Goal: Information Seeking & Learning: Learn about a topic

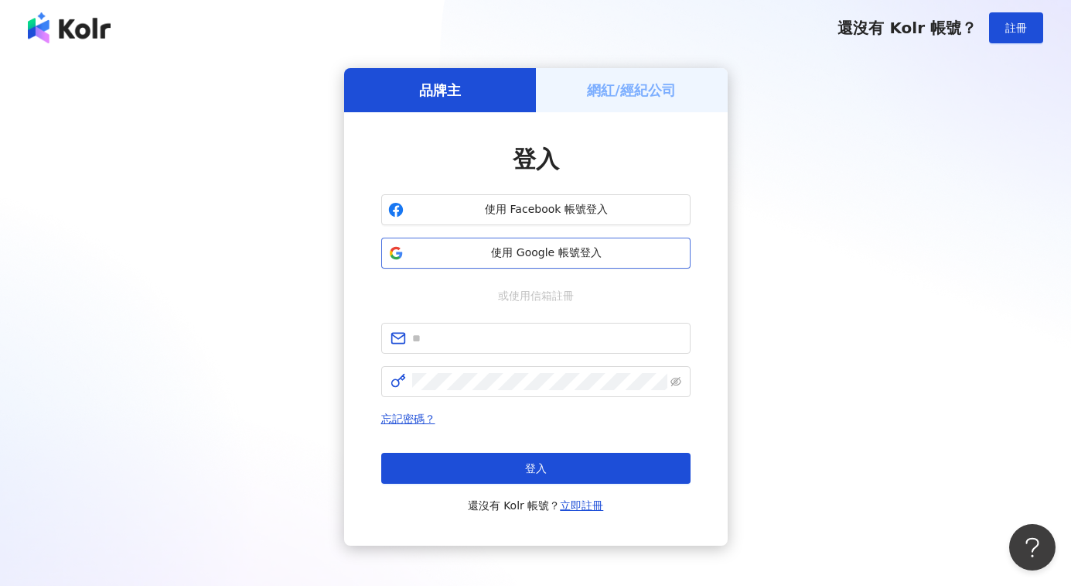
click at [586, 251] on span "使用 Google 帳號登入" at bounding box center [547, 252] width 274 height 15
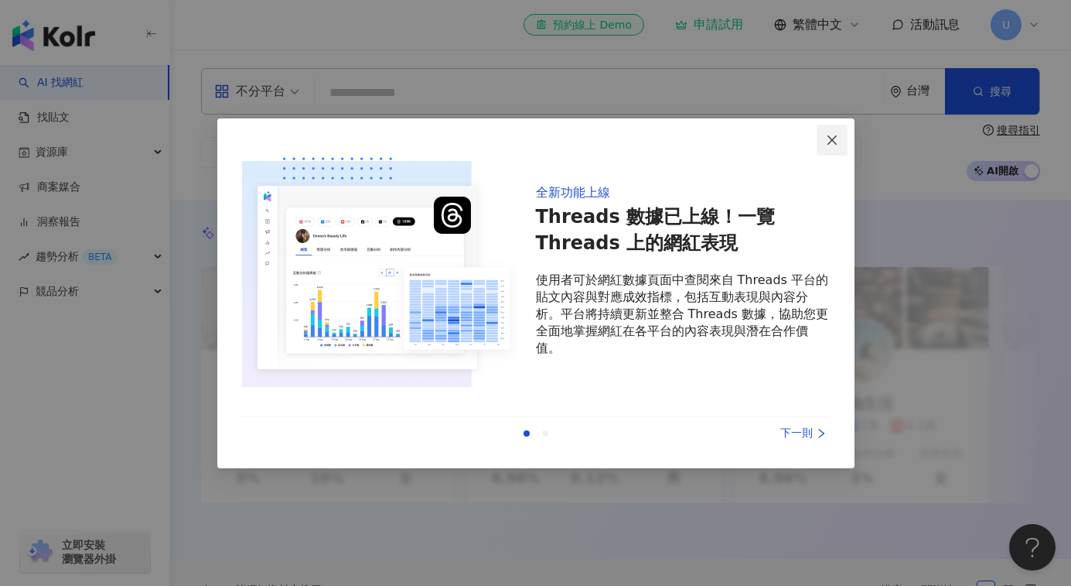
click at [833, 142] on icon "close" at bounding box center [832, 139] width 9 height 9
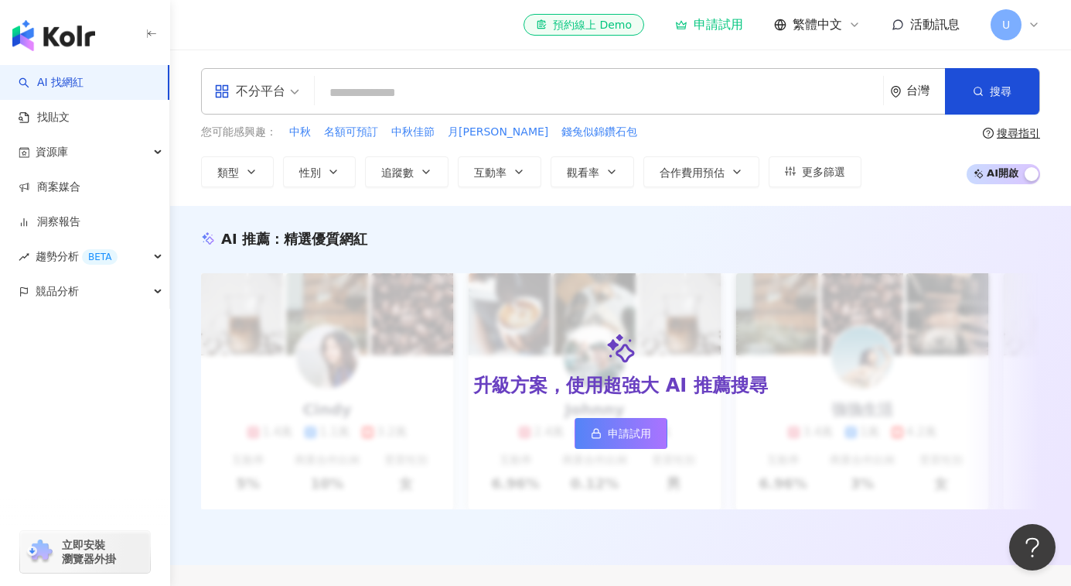
click at [20, 37] on img "button" at bounding box center [53, 35] width 83 height 31
click at [1019, 17] on span "U" at bounding box center [1006, 24] width 31 height 31
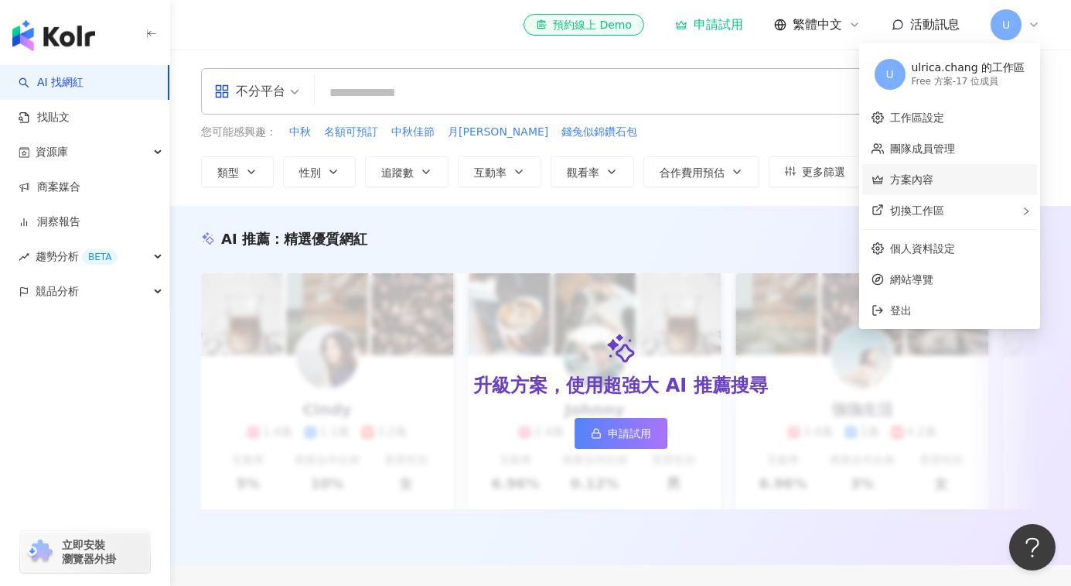
click at [912, 185] on link "方案內容" at bounding box center [911, 179] width 43 height 12
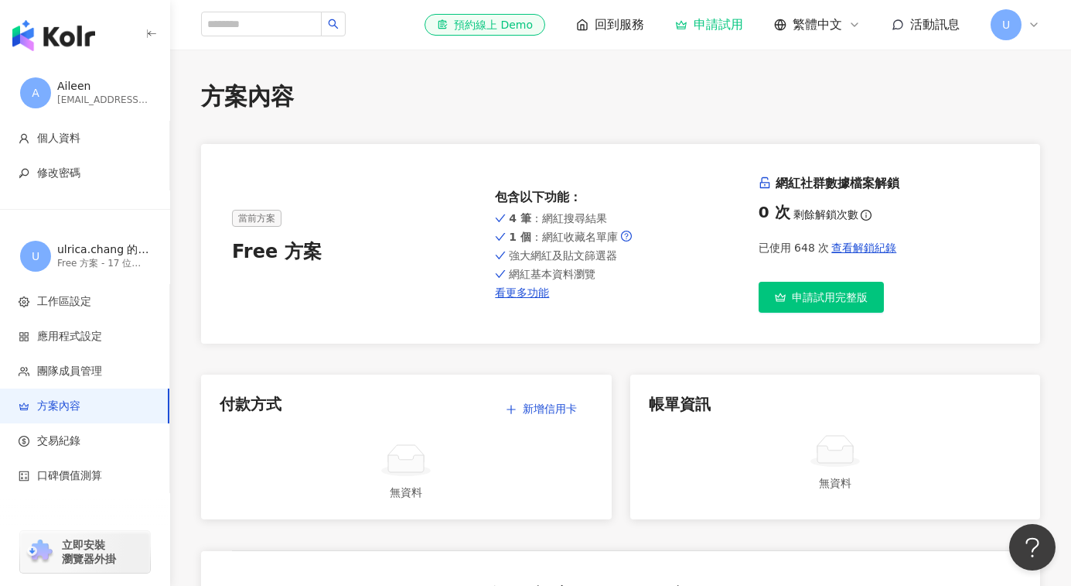
click at [402, 234] on div "當前方案 Free 方案" at bounding box center [357, 244] width 251 height 68
drag, startPoint x: 562, startPoint y: 219, endPoint x: 587, endPoint y: 223, distance: 25.1
click at [587, 223] on span "4 筆 ：網紅搜尋結果" at bounding box center [558, 218] width 98 height 12
click at [852, 245] on span "查看解鎖紀錄" at bounding box center [864, 247] width 65 height 12
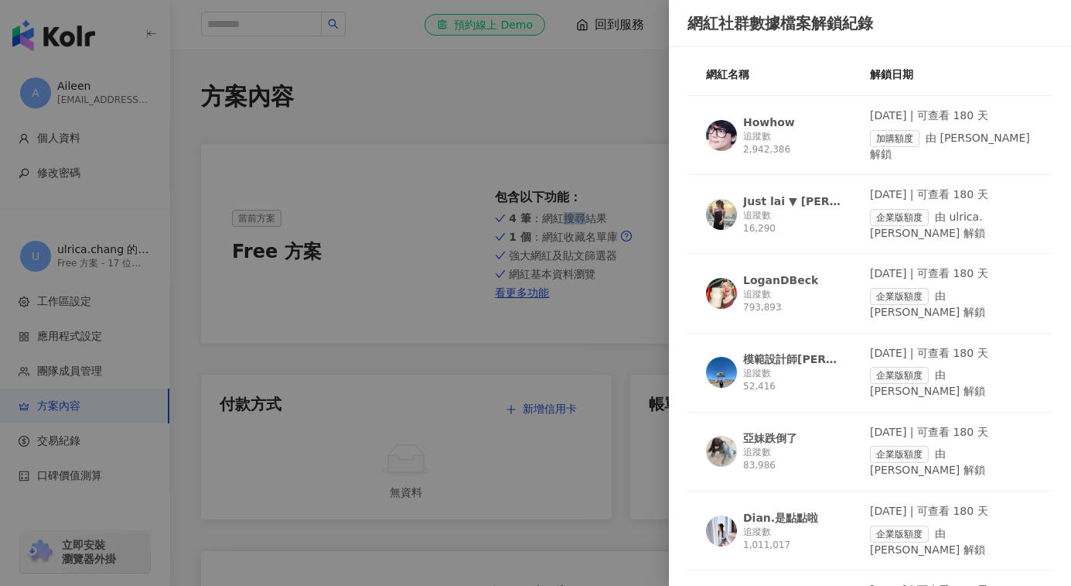
click at [762, 193] on div "Just lai ▼ [PERSON_NAME]" at bounding box center [793, 200] width 101 height 15
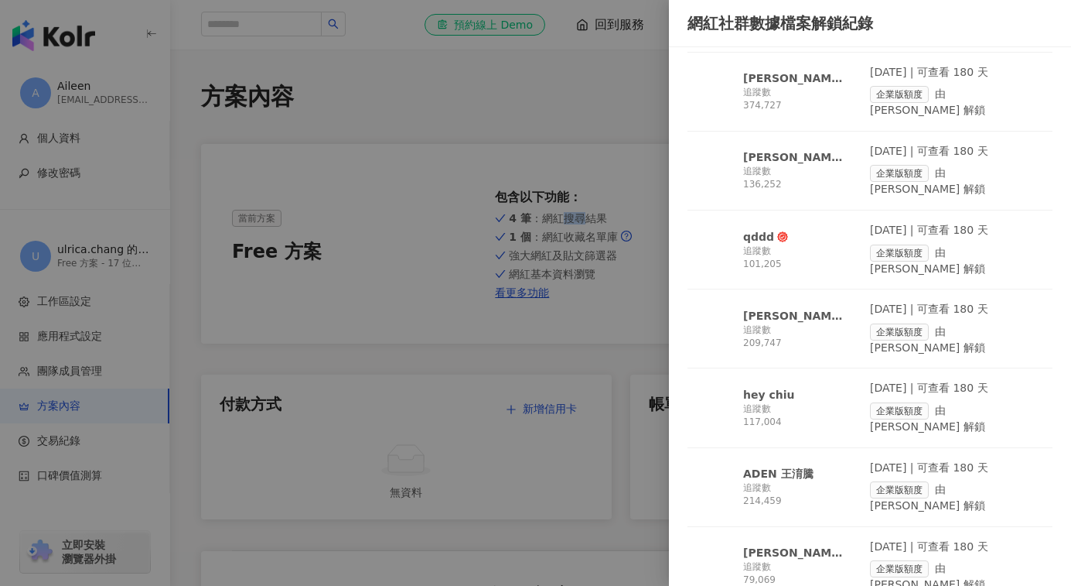
scroll to position [1164, 0]
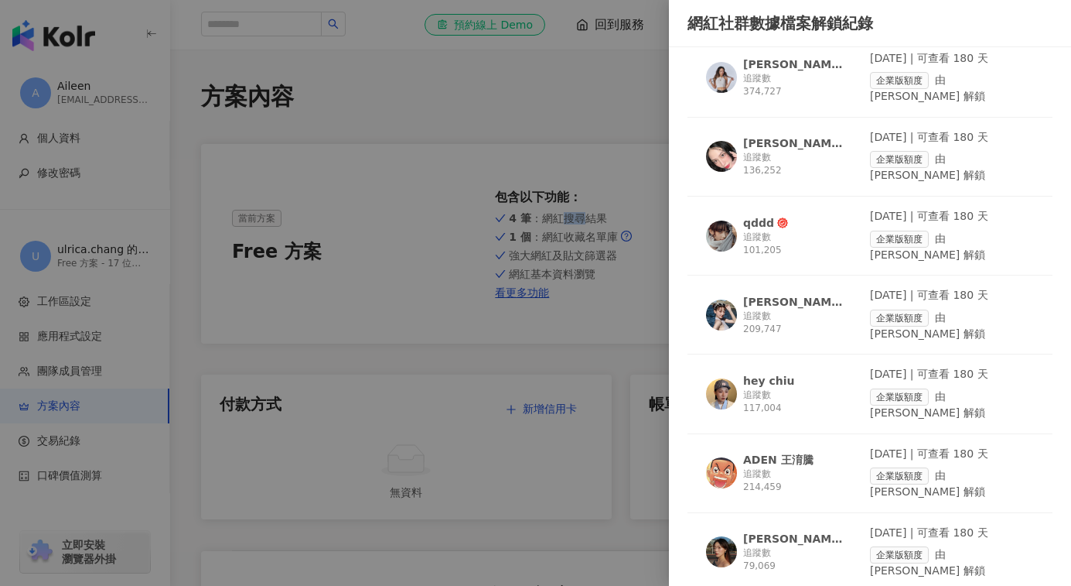
click at [749, 531] on div "路怡仁" at bounding box center [793, 538] width 101 height 15
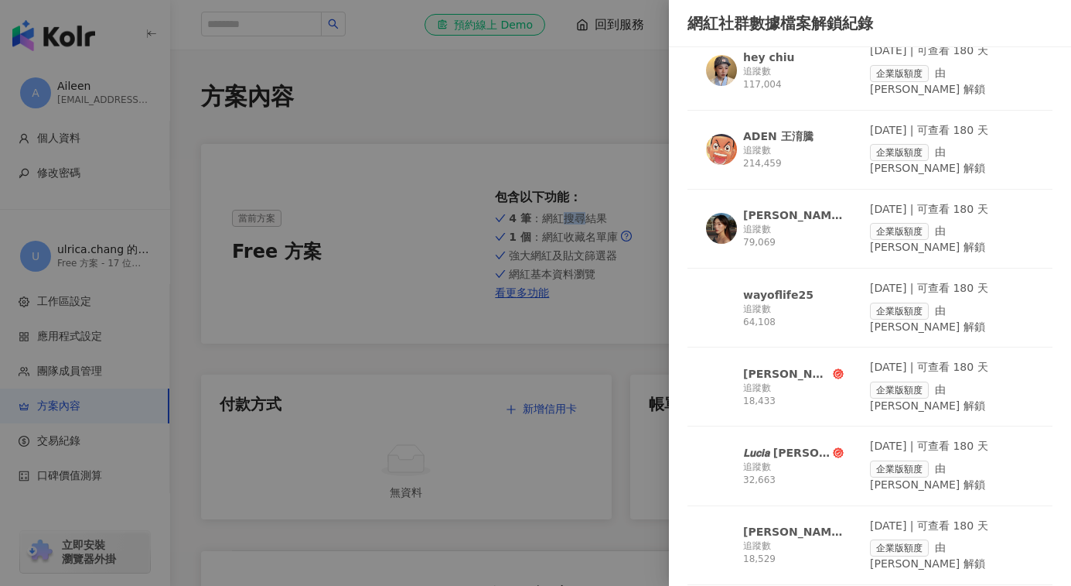
scroll to position [1486, 0]
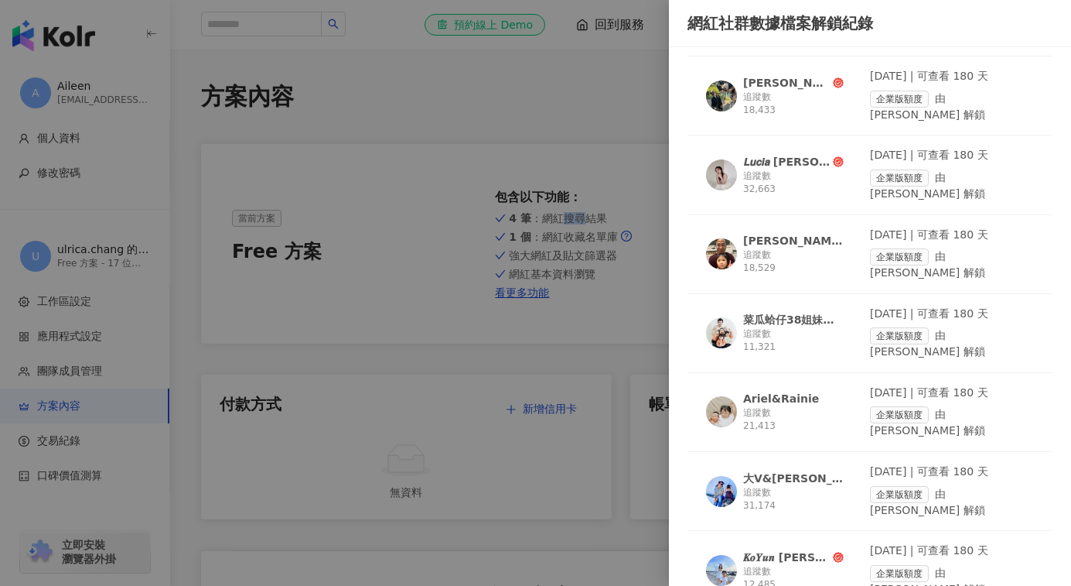
scroll to position [1780, 0]
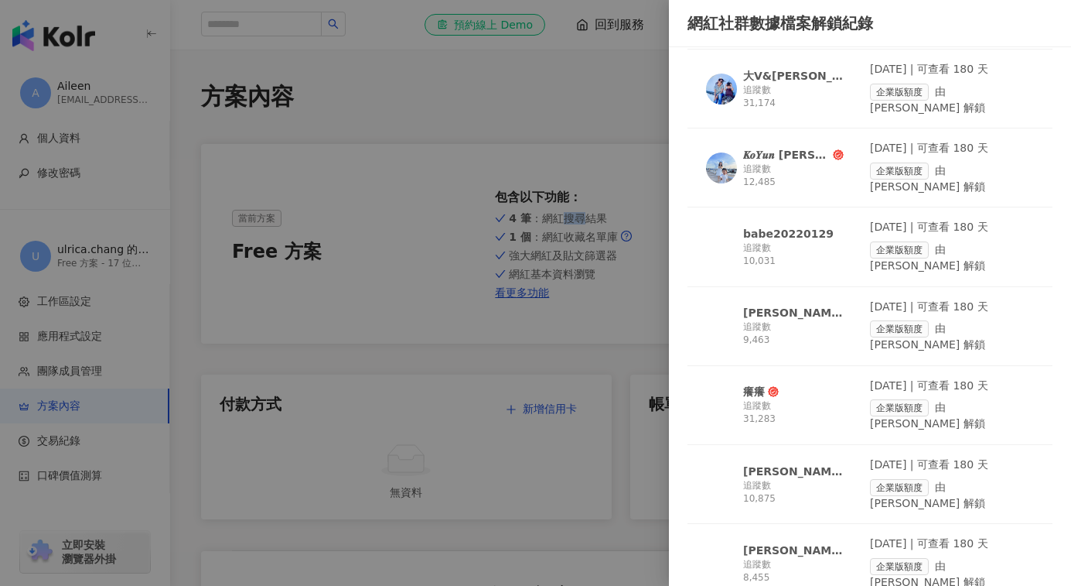
scroll to position [2182, 0]
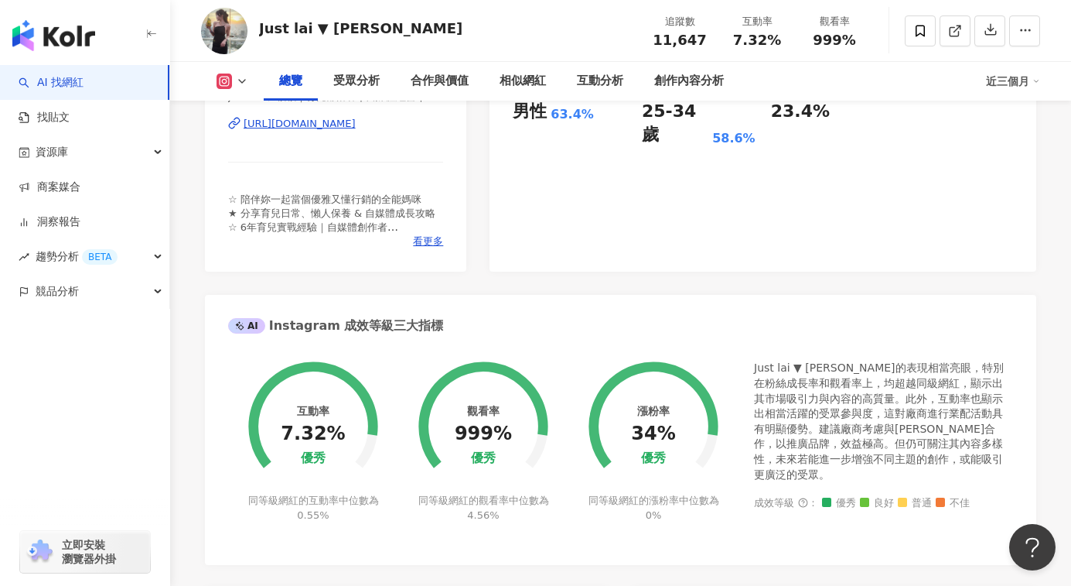
scroll to position [316, 0]
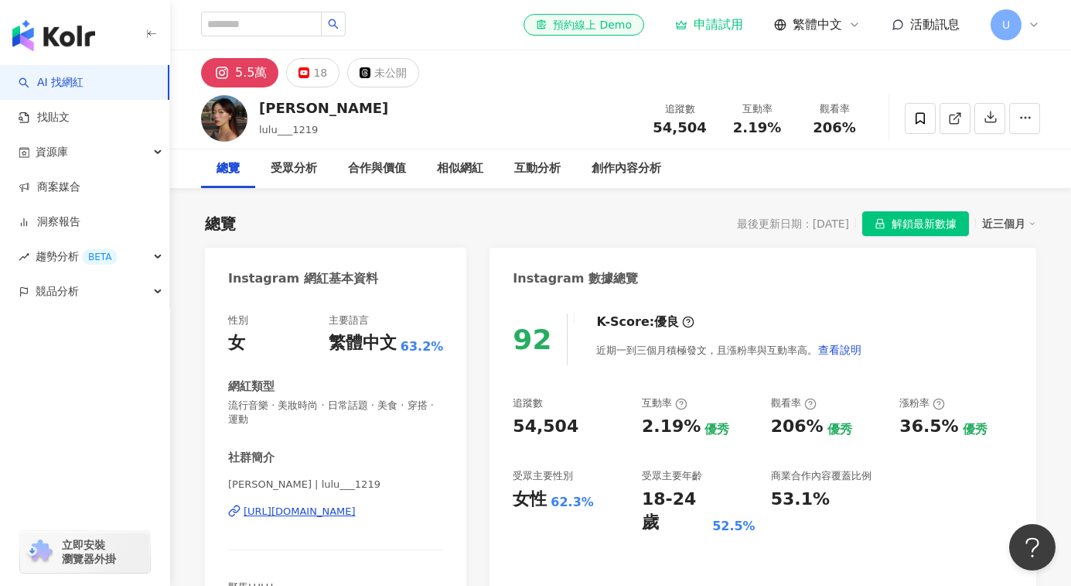
click at [268, 104] on div "路怡仁" at bounding box center [323, 107] width 129 height 19
click at [278, 514] on div "https://www.instagram.com/lulu___1219/" at bounding box center [300, 511] width 112 height 14
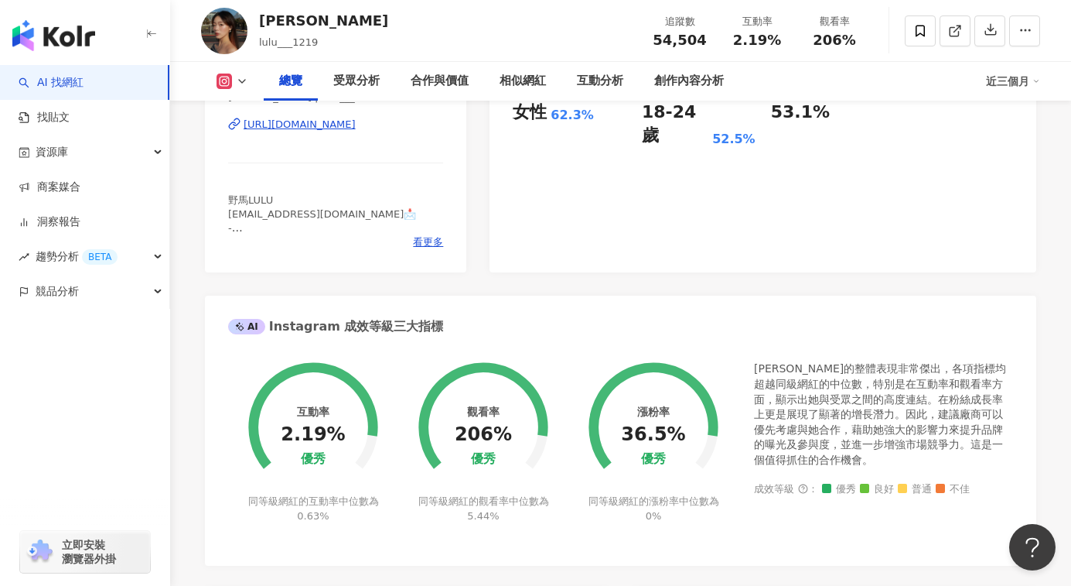
scroll to position [385, 0]
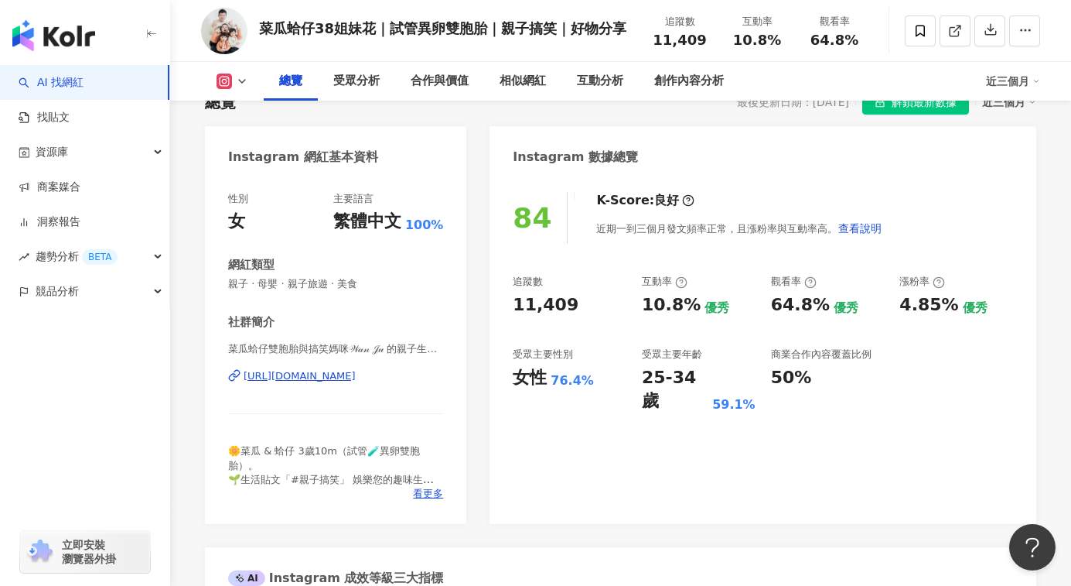
scroll to position [125, 0]
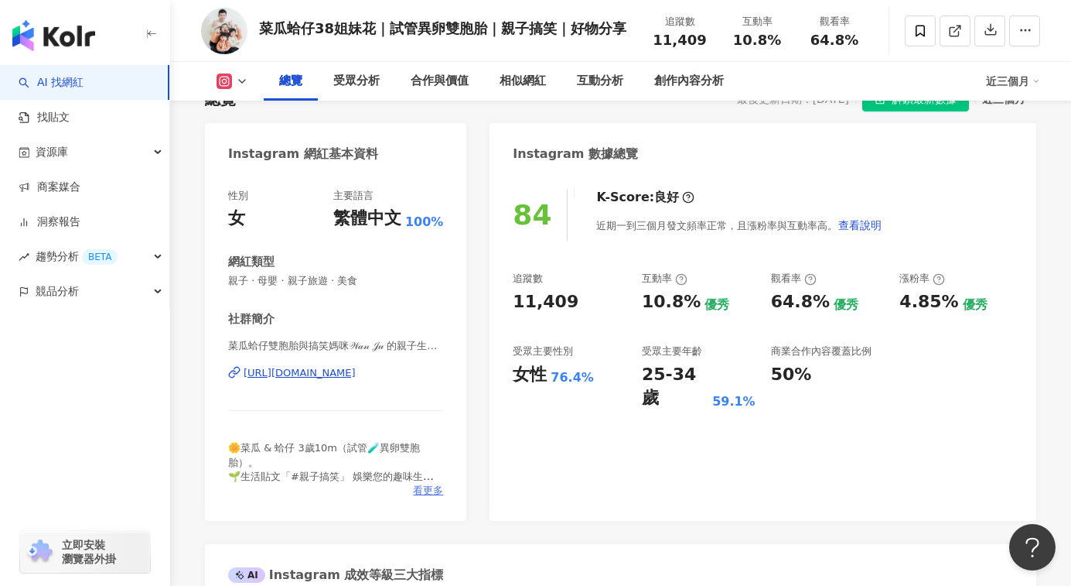
click at [416, 495] on span "看更多" at bounding box center [428, 490] width 30 height 14
click at [302, 375] on div "https://www.instagram.com/dawn_fratemal_twins/" at bounding box center [300, 373] width 112 height 14
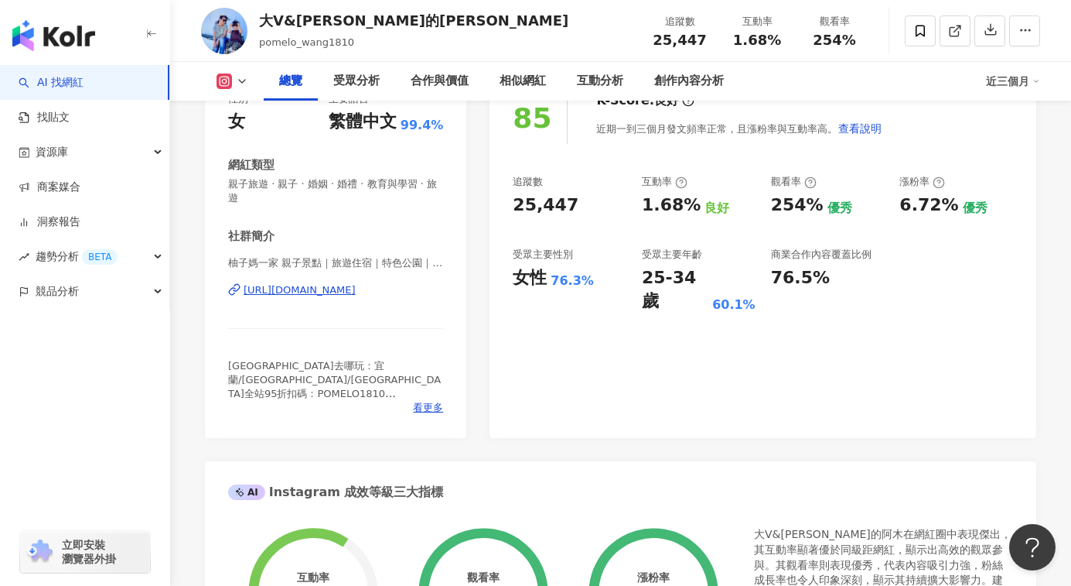
scroll to position [248, 0]
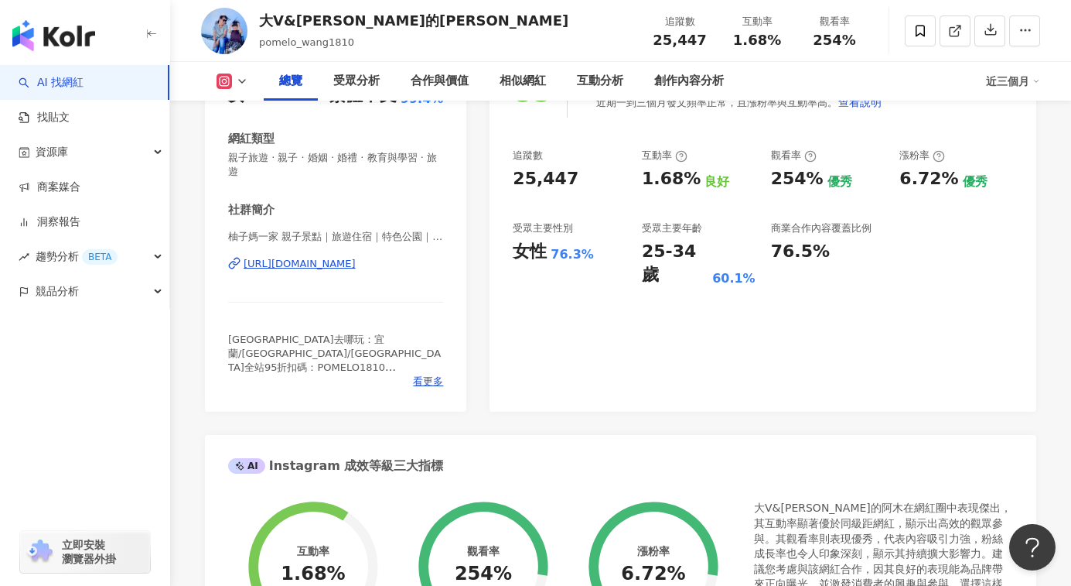
click at [356, 270] on div "https://www.instagram.com/pomelowang1810/" at bounding box center [300, 264] width 112 height 14
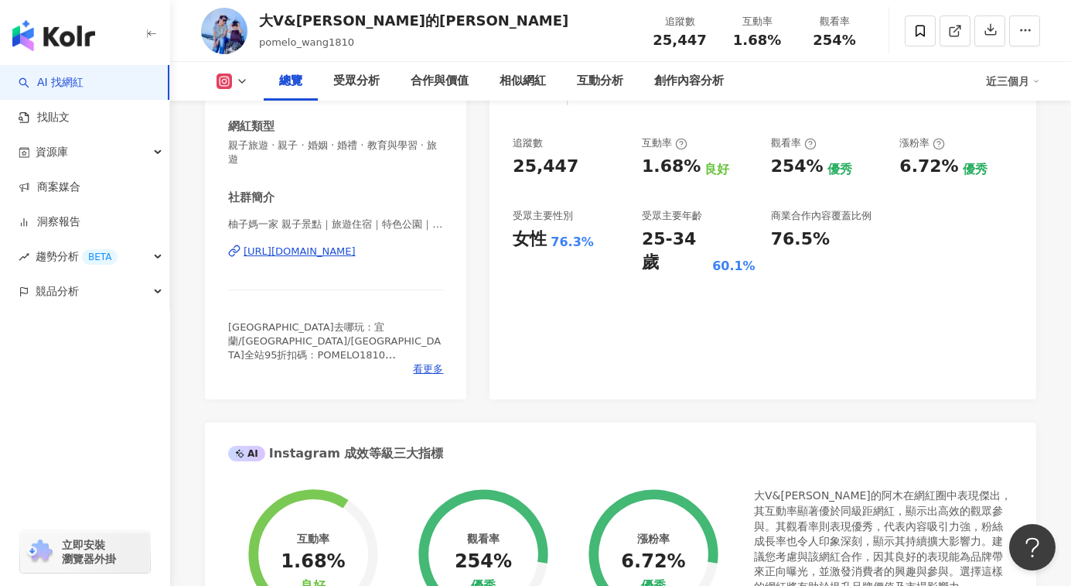
scroll to position [59, 0]
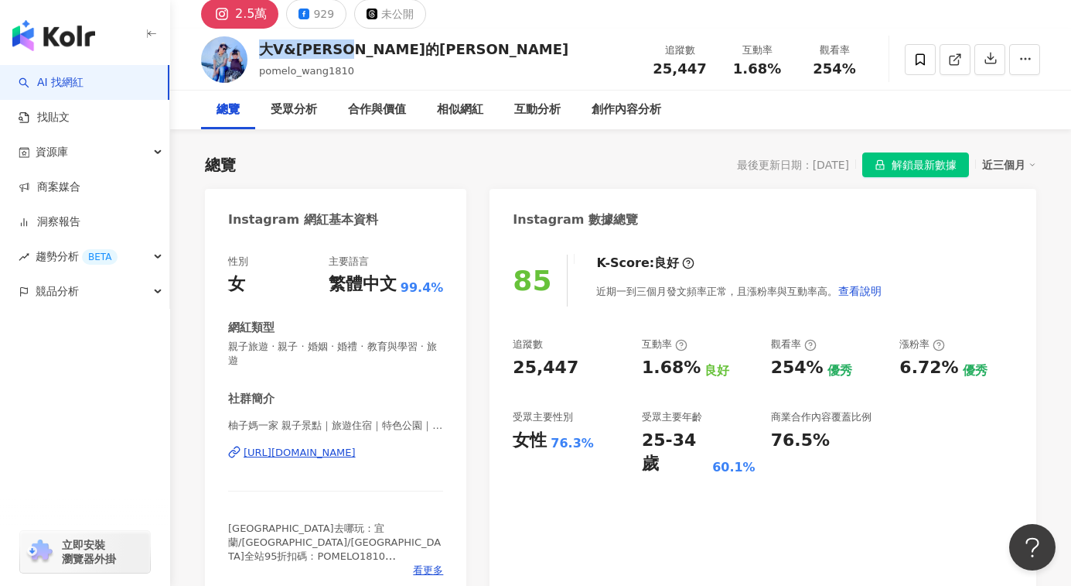
drag, startPoint x: 401, startPoint y: 44, endPoint x: 262, endPoint y: 53, distance: 138.7
click at [262, 53] on div "大V&小柚子的阿木 pomelo_wang1810 追蹤數 25,447 互動率 1.68% 觀看率 254%" at bounding box center [620, 59] width 901 height 61
copy div "大V&小柚子的阿木"
click at [322, 456] on div "https://www.instagram.com/pomelowang1810/" at bounding box center [300, 453] width 112 height 14
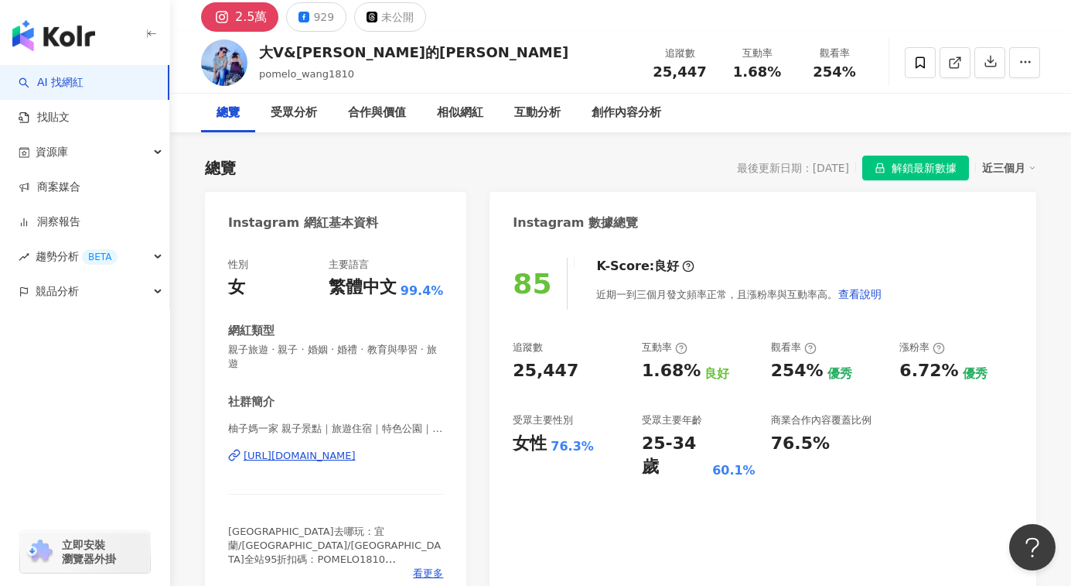
click at [400, 177] on div "總覽 最後更新日期：2025/8/29 解鎖最新數據 近三個月" at bounding box center [621, 167] width 832 height 25
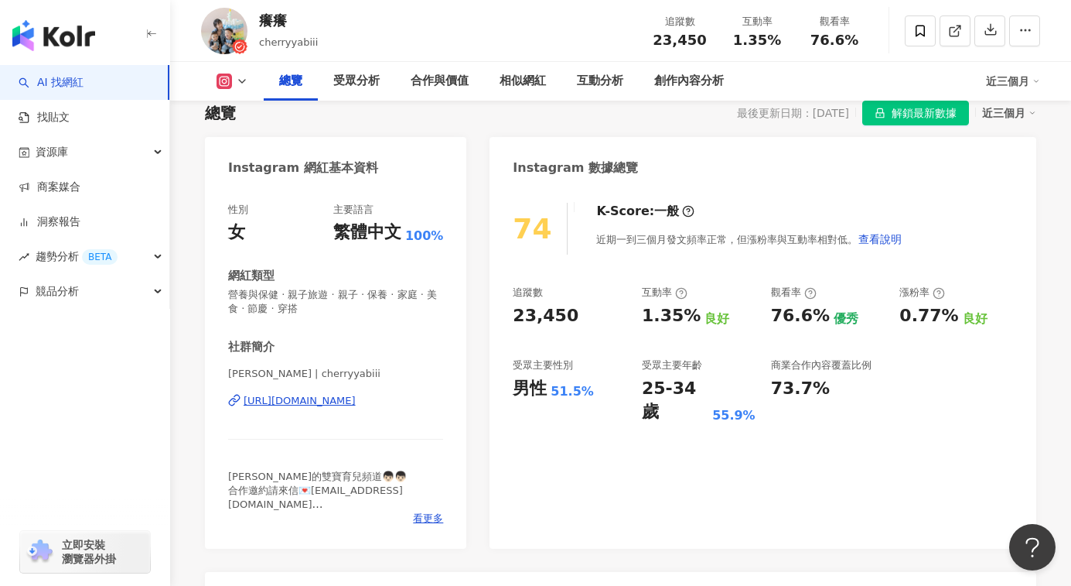
scroll to position [104, 0]
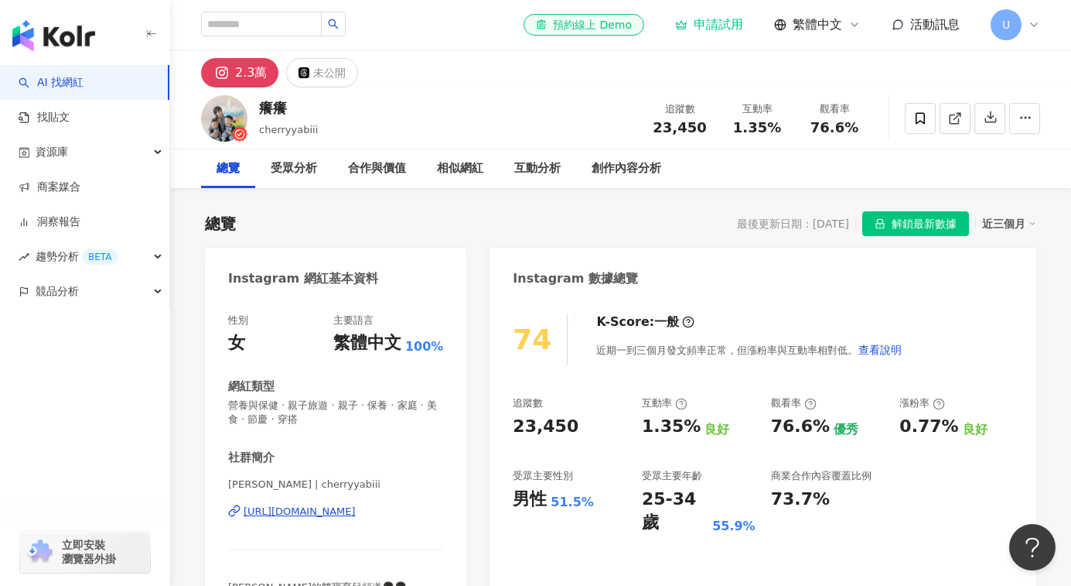
scroll to position [172, 0]
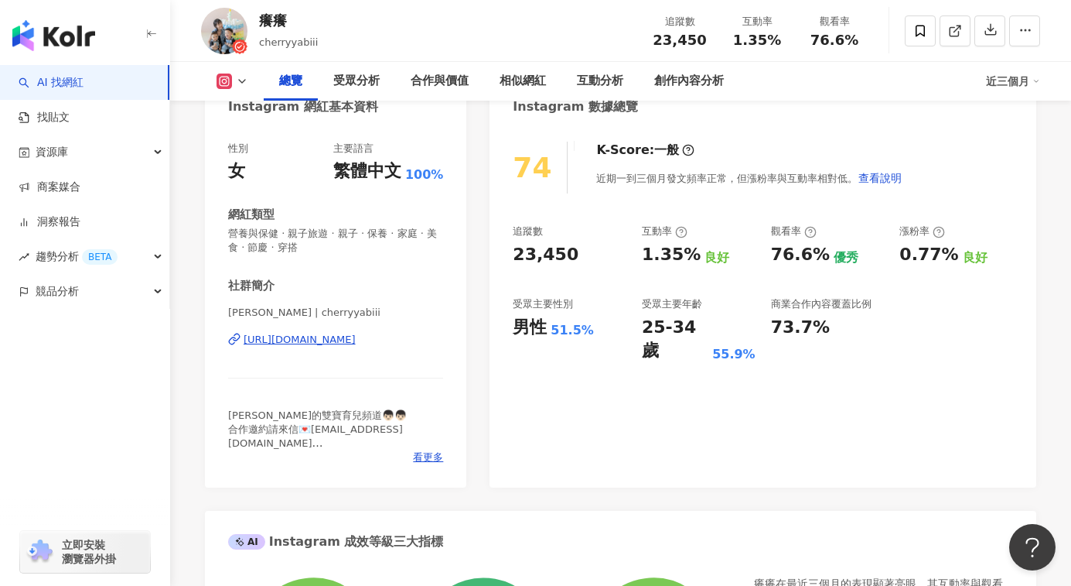
click at [356, 343] on div "https://www.instagram.com/cherryyabiii/" at bounding box center [300, 340] width 112 height 14
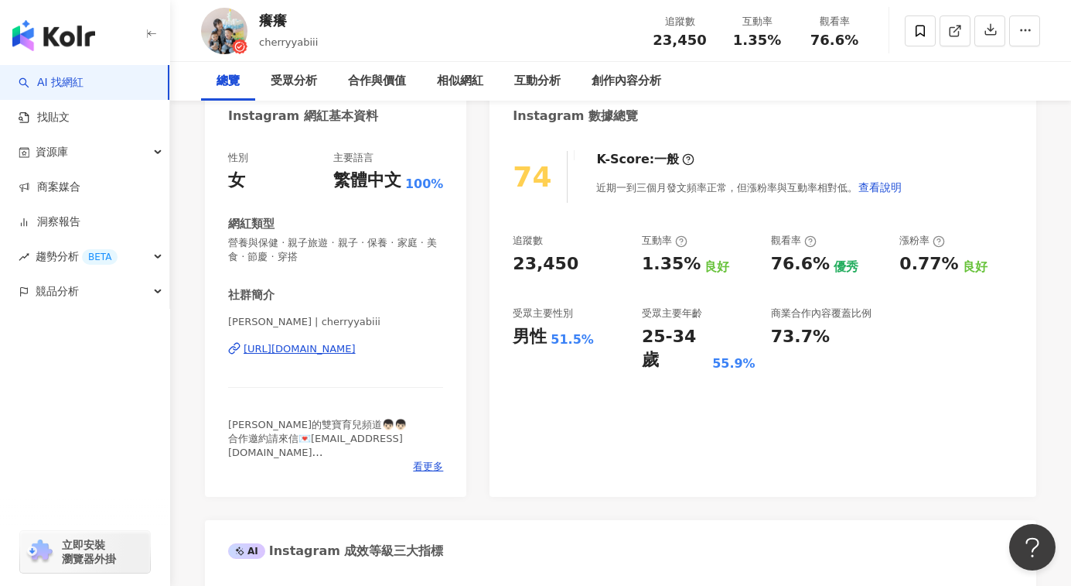
scroll to position [0, 0]
